Goal: Find specific page/section: Find specific page/section

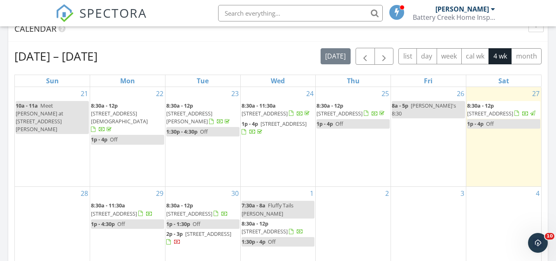
scroll to position [762, 569]
click at [457, 12] on div "[PERSON_NAME]" at bounding box center [463, 9] width 54 height 8
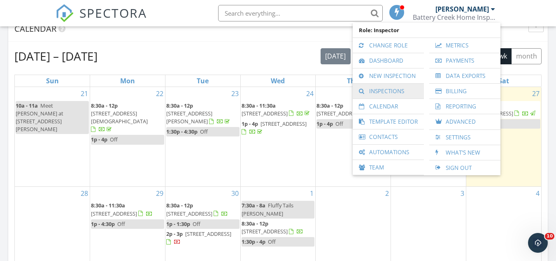
drag, startPoint x: 390, startPoint y: 87, endPoint x: 382, endPoint y: 89, distance: 7.5
click at [382, 89] on link "Inspections" at bounding box center [388, 91] width 63 height 15
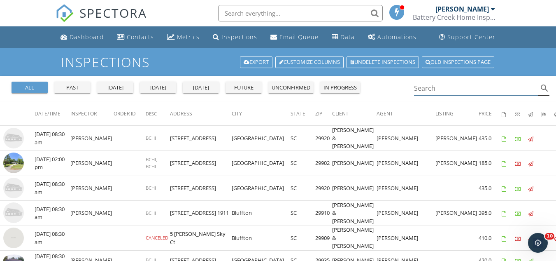
click at [430, 88] on input "Search" at bounding box center [476, 89] width 124 height 14
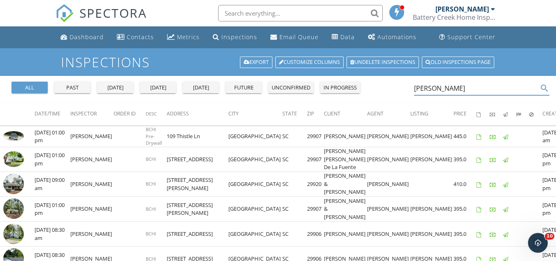
type input "maria"
